Goal: Find specific page/section: Find specific page/section

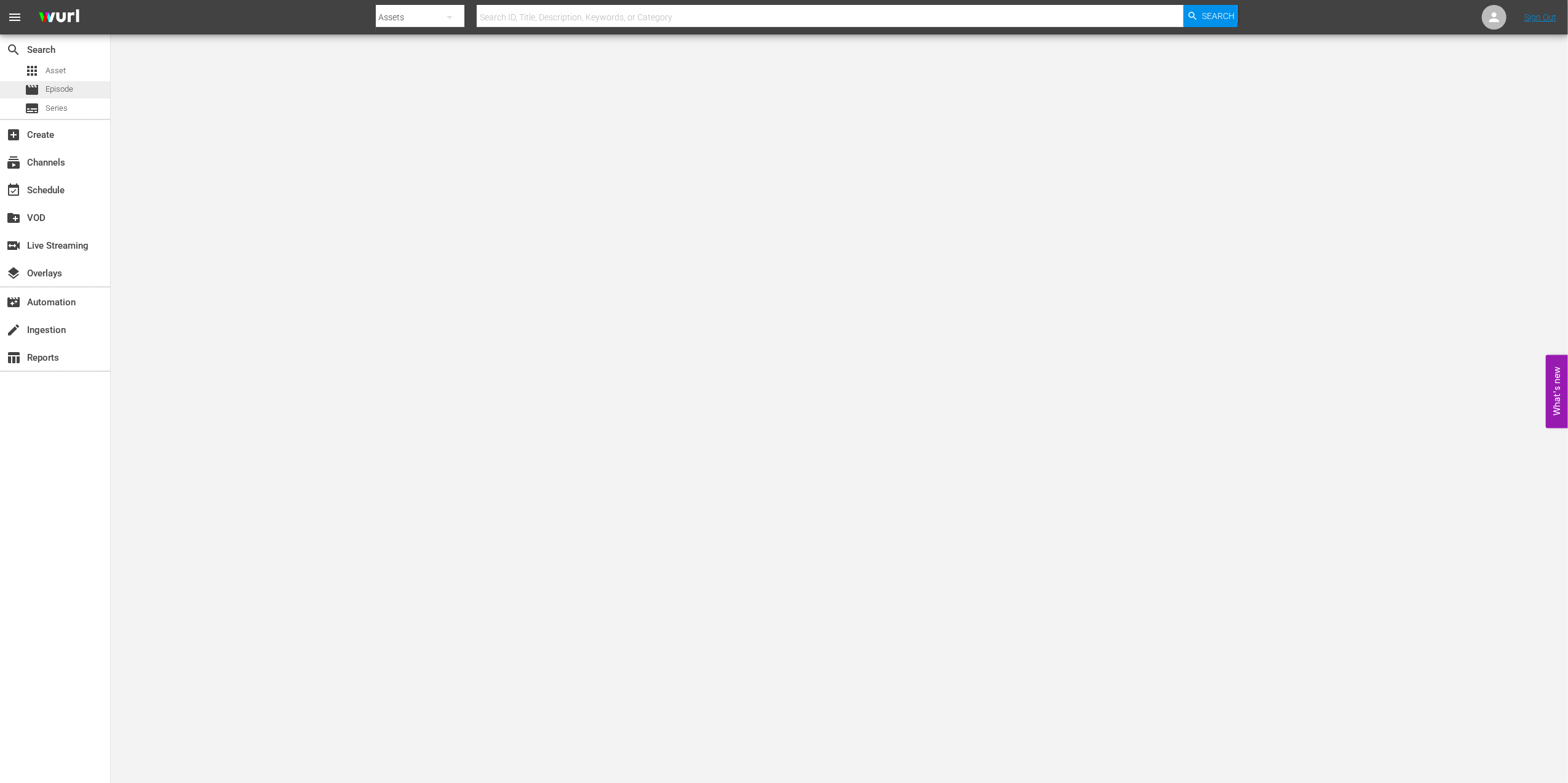
click at [63, 92] on span "Episode" at bounding box center [59, 89] width 28 height 12
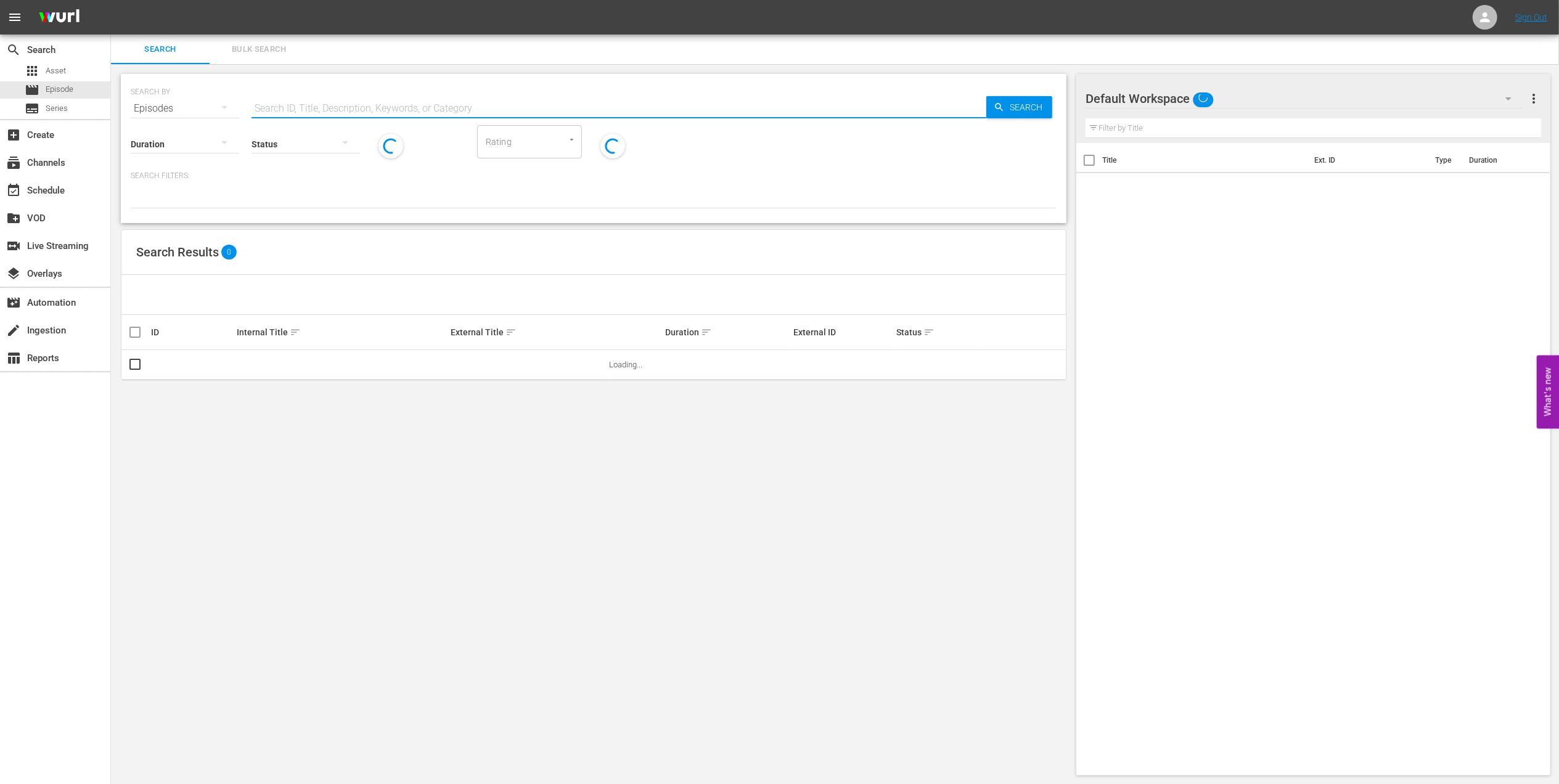
click at [395, 106] on input "text" at bounding box center [619, 108] width 735 height 30
paste input "2018 Official Film - Dreams"
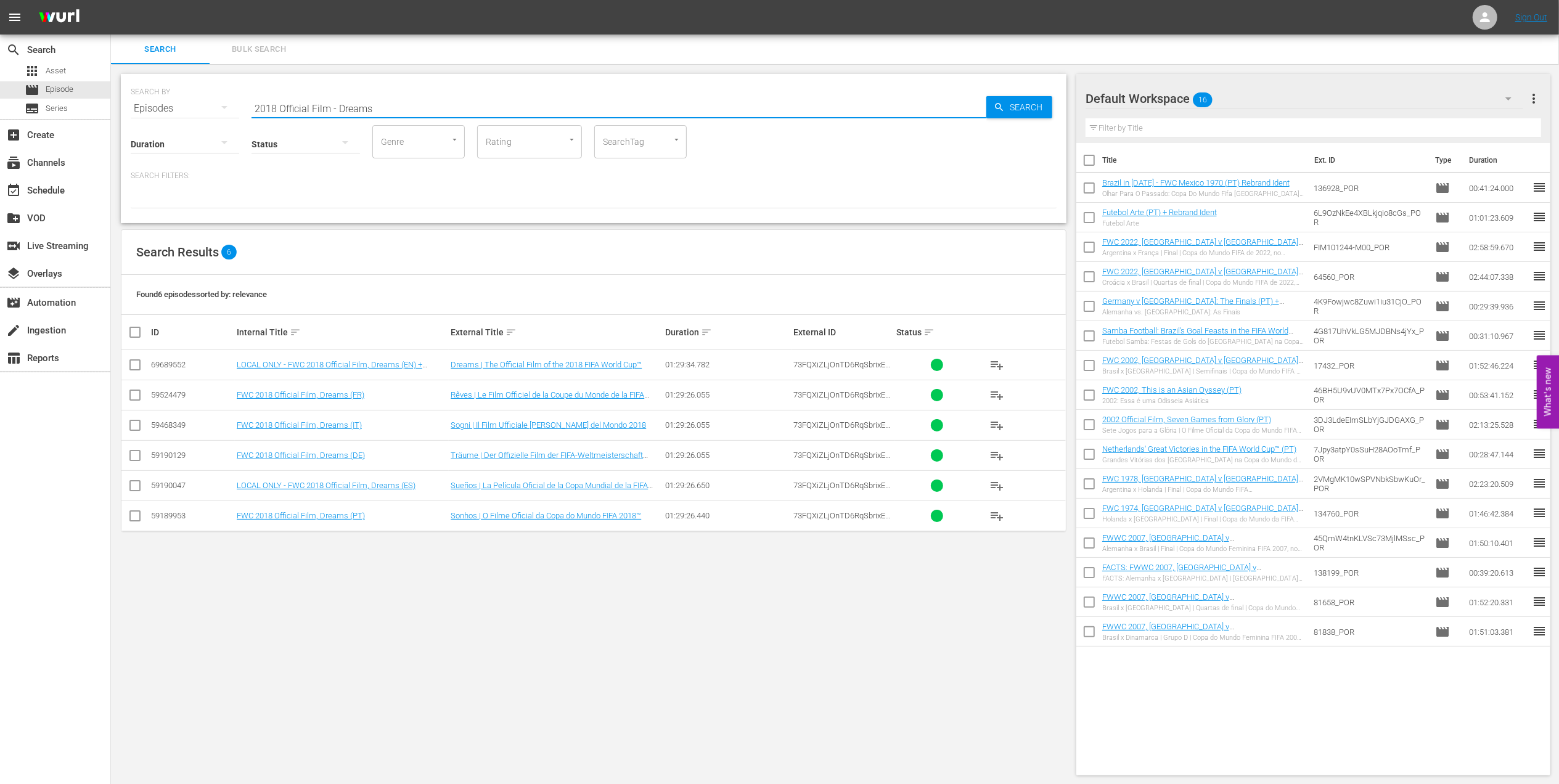
drag, startPoint x: 226, startPoint y: 103, endPoint x: 210, endPoint y: 103, distance: 16.0
click at [210, 103] on div "SEARCH BY Search By Episodes Search ID, Title, Description, Keywords, or Catego…" at bounding box center [593, 101] width 926 height 44
paste input "France v [GEOGRAPHIC_DATA] | Final | FIFA World Cup 2018 | Full Match Replay"
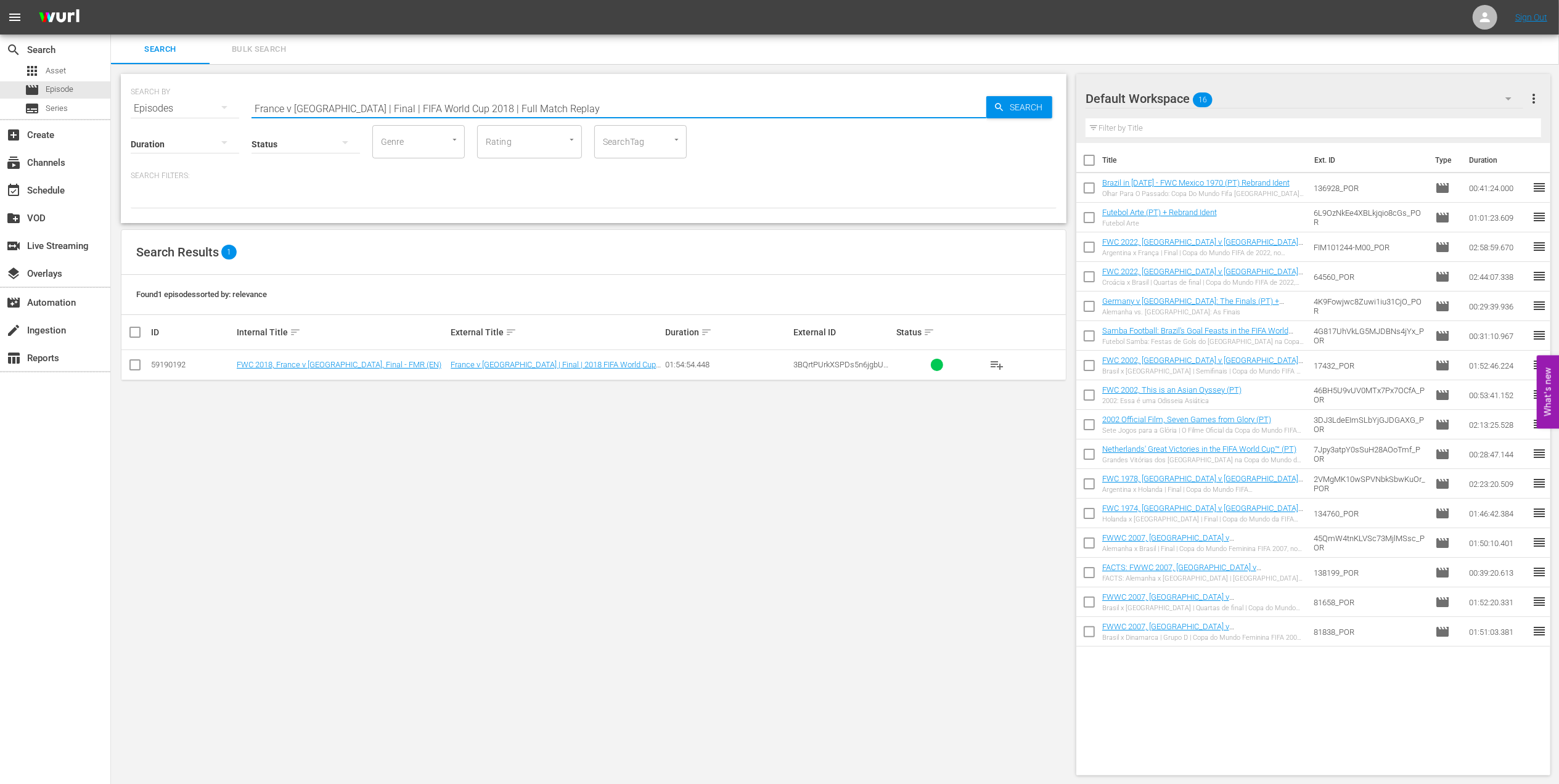
drag, startPoint x: 383, startPoint y: 117, endPoint x: 234, endPoint y: 117, distance: 149.0
click at [234, 117] on div "SEARCH BY Search By Episodes Search ID, Title, Description, Keywords, or Catego…" at bounding box center [594, 148] width 946 height 149
paste input "2015 Official Film - The Story of the 2015 FIFA Women's World Cup"
drag, startPoint x: 548, startPoint y: 103, endPoint x: 258, endPoint y: 103, distance: 290.0
click at [259, 103] on input "2015 Official Film - The Story of the 2015 FIFA Women's World Cup" at bounding box center [619, 108] width 735 height 30
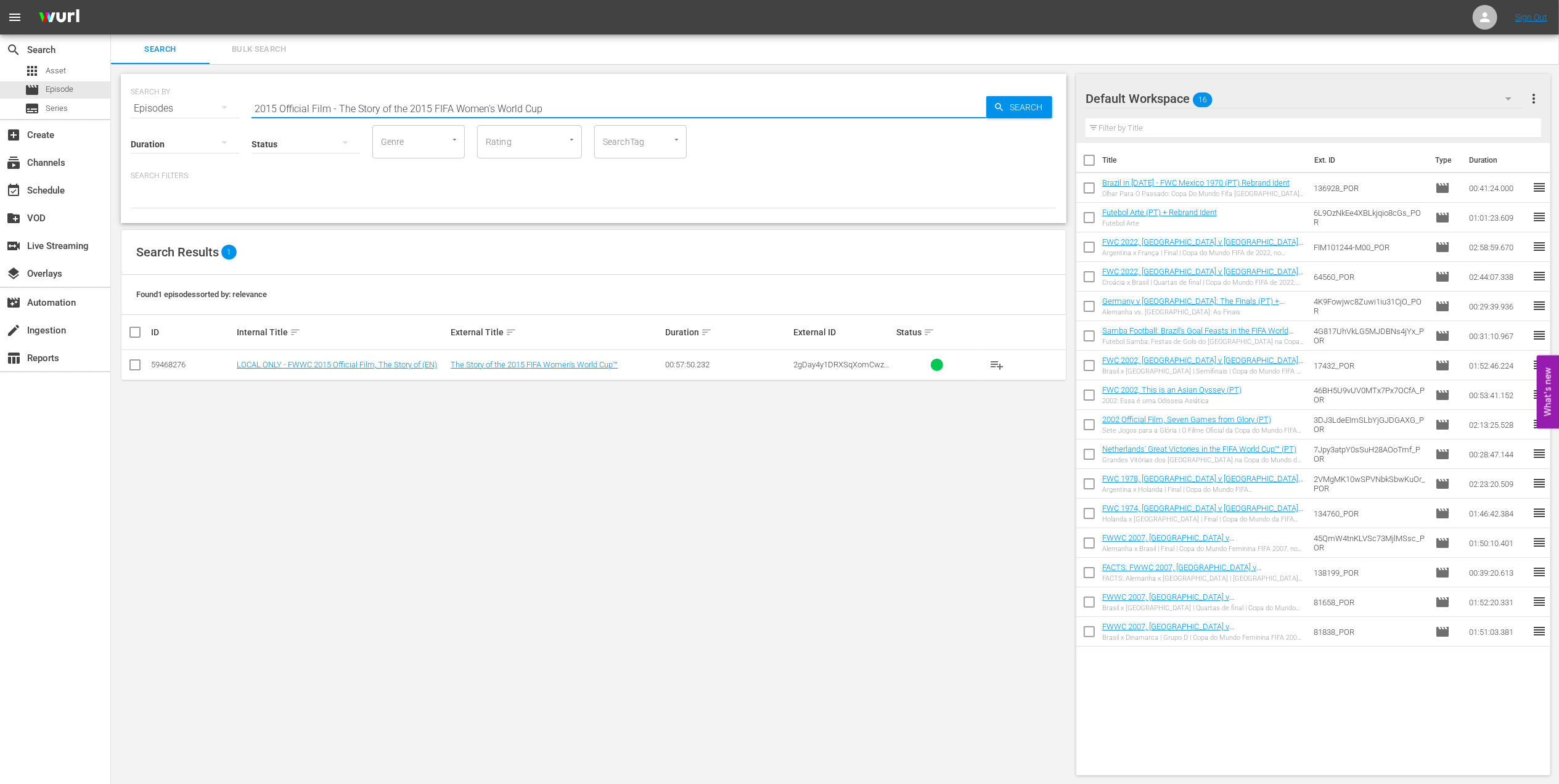
paste input "FWWC 2015 - SF - [GEOGRAPHIC_DATA] v [GEOGRAPHIC_DATA]"
drag, startPoint x: 299, startPoint y: 106, endPoint x: 178, endPoint y: 109, distance: 121.0
click at [178, 109] on div "SEARCH BY Search By Episodes Search ID, Title, Description, Keywords, or Catego…" at bounding box center [593, 101] width 926 height 44
paste input "text"
drag, startPoint x: 331, startPoint y: 106, endPoint x: 166, endPoint y: 108, distance: 165.0
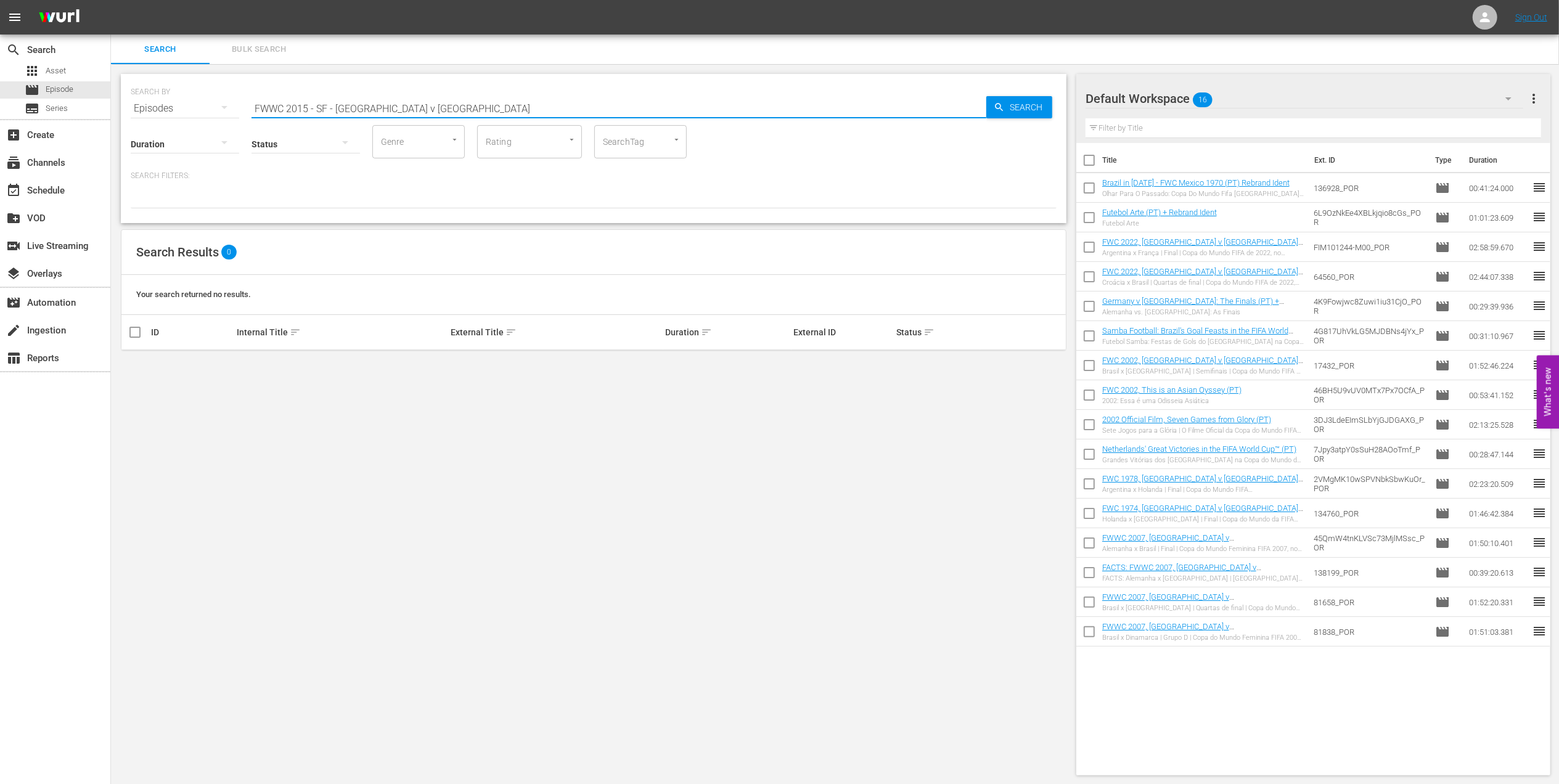
click at [166, 108] on div "SEARCH BY Search By Episodes Search ID, Title, Description, Keywords, or Catego…" at bounding box center [593, 101] width 926 height 44
click at [383, 108] on input "USA v [GEOGRAPHIC_DATA]" at bounding box center [619, 108] width 735 height 30
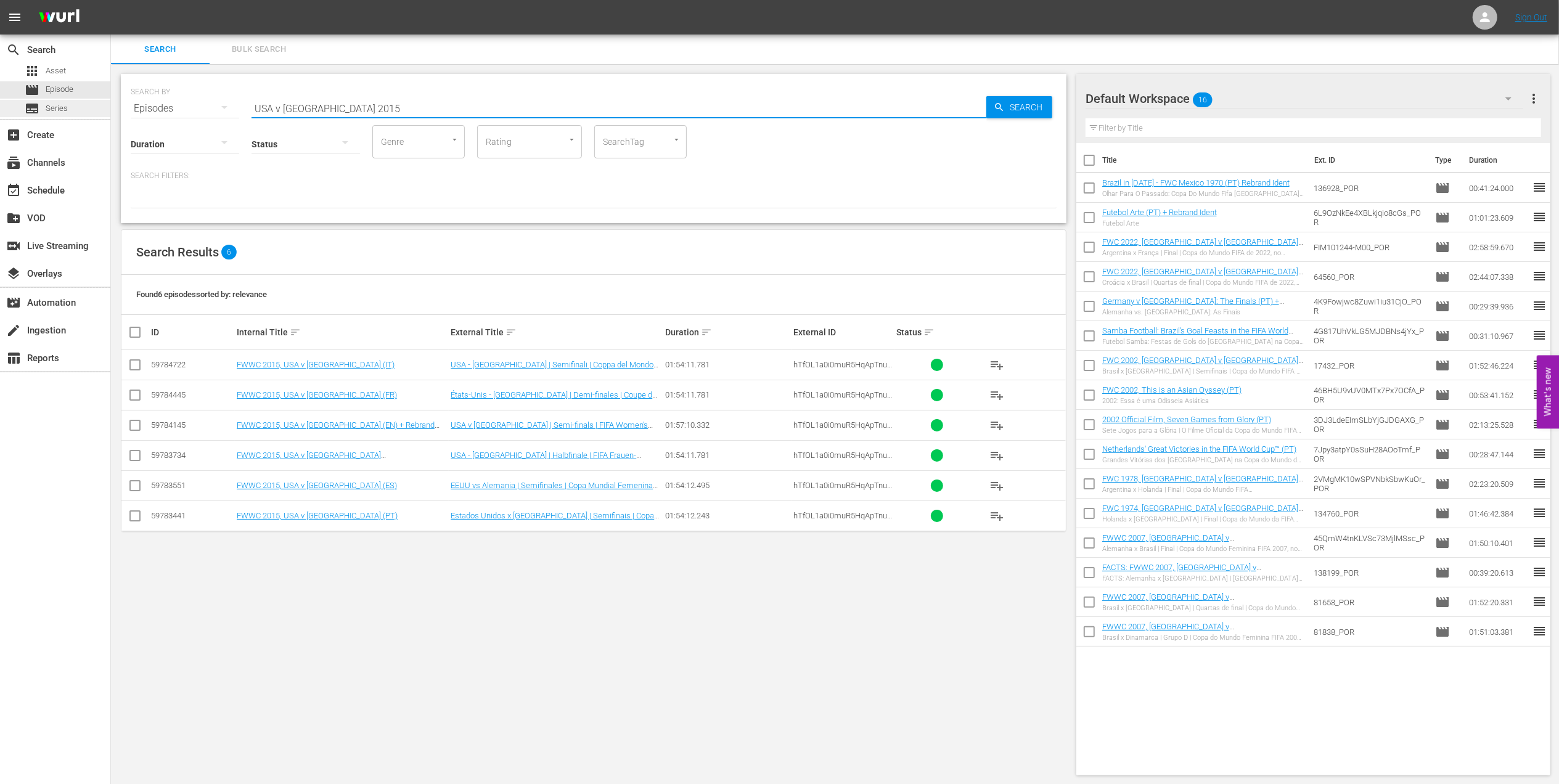
drag, startPoint x: 142, startPoint y: 112, endPoint x: 89, endPoint y: 112, distance: 53.0
click at [111, 0] on div "search Search apps Asset movie Episode subtitles Series add_box Create subscrip…" at bounding box center [835, 0] width 1448 height 0
paste input "FWWC 2015 - Final - USA v [GEOGRAPHIC_DATA]"
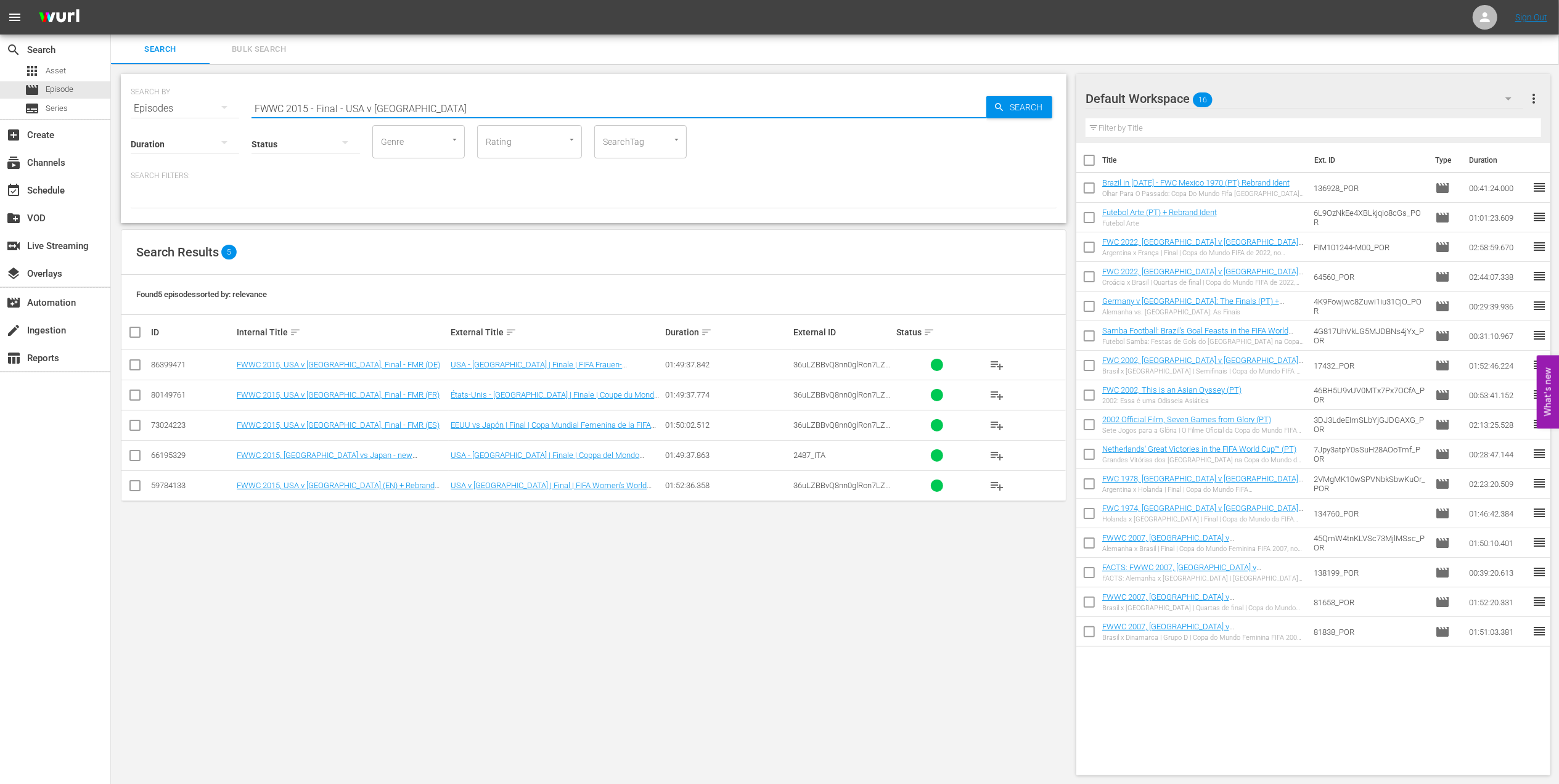
type input "FWWC 2015 - Final - USA v [GEOGRAPHIC_DATA]"
